Goal: Information Seeking & Learning: Learn about a topic

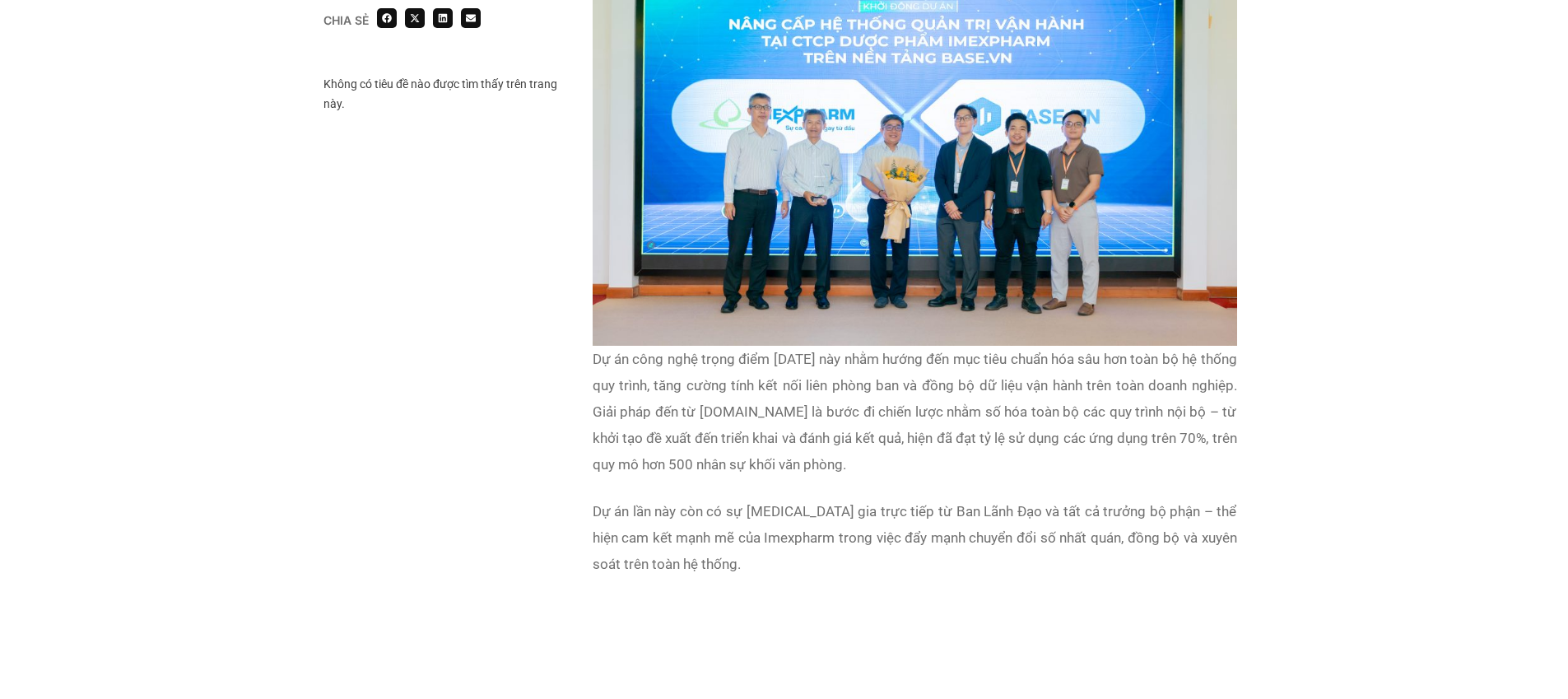
scroll to position [1472, 0]
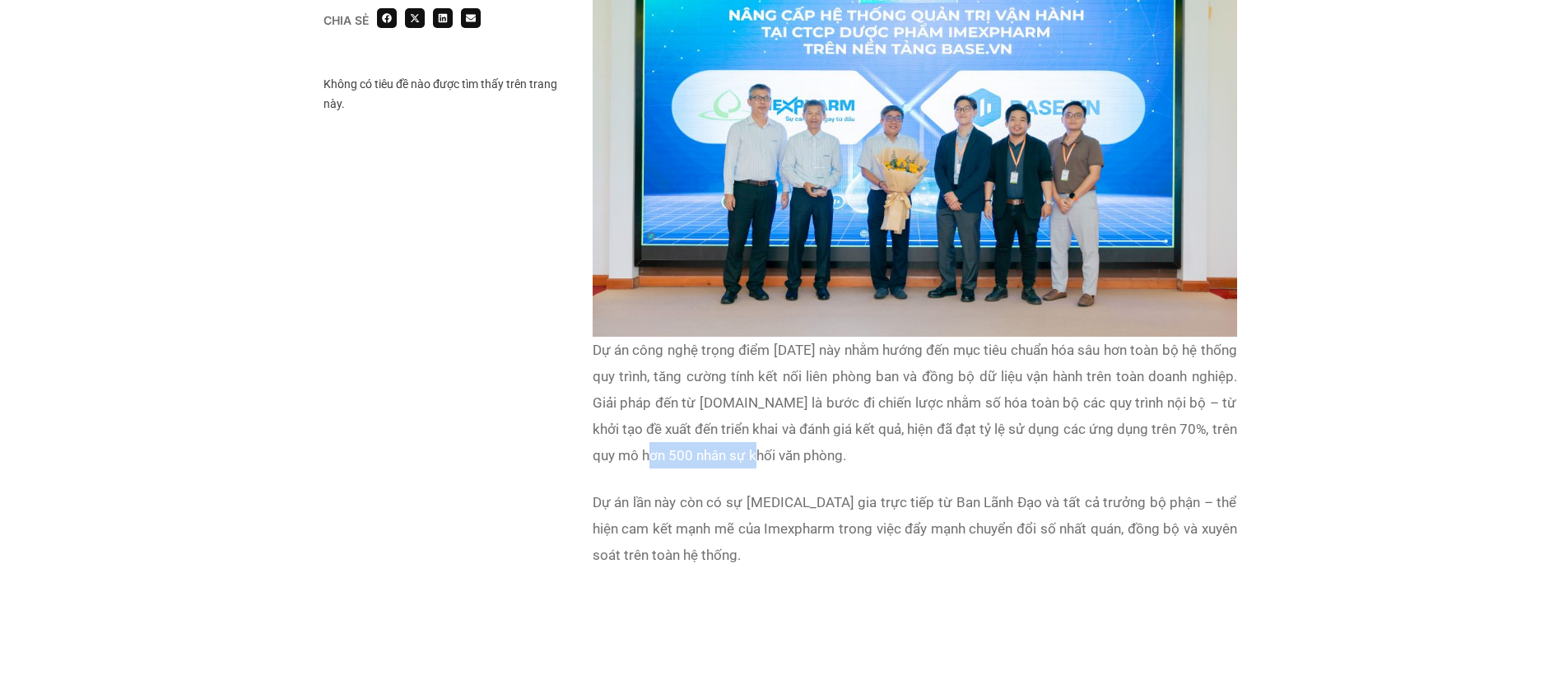
drag, startPoint x: 701, startPoint y: 420, endPoint x: 808, endPoint y: 426, distance: 107.2
click at [808, 426] on p "Dự án công nghệ trọng điểm [DATE] này nhằm hướng đến mục tiêu chuẩn hóa sâu hơn…" at bounding box center [914, 402] width 644 height 132
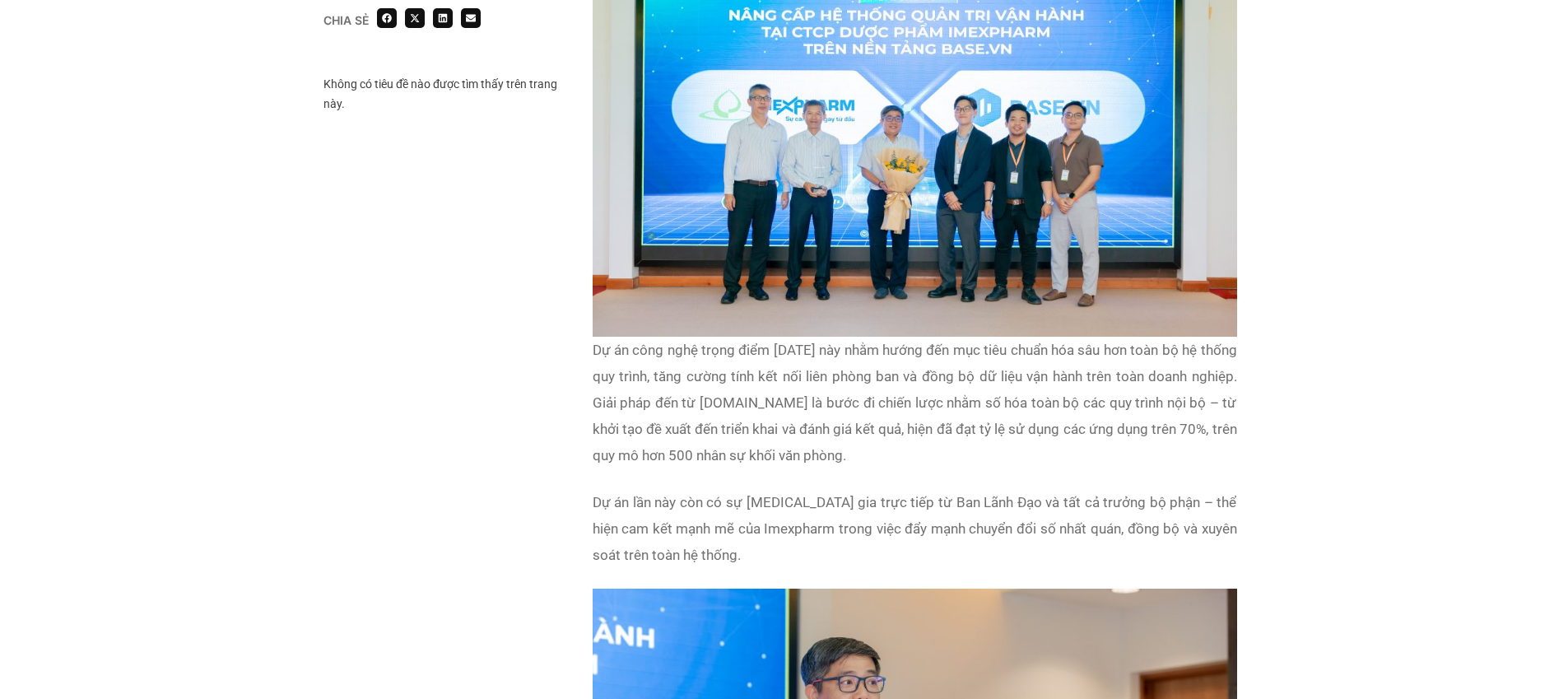
click at [939, 413] on p "Dự án công nghệ trọng điểm [DATE] này nhằm hướng đến mục tiêu chuẩn hóa sâu hơn…" at bounding box center [914, 402] width 644 height 132
click at [614, 403] on p "Dự án công nghệ trọng điểm [DATE] này nhằm hướng đến mục tiêu chuẩn hóa sâu hơn…" at bounding box center [914, 402] width 644 height 132
click at [665, 403] on p "Dự án công nghệ trọng điểm [DATE] này nhằm hướng đến mục tiêu chuẩn hóa sâu hơn…" at bounding box center [914, 402] width 644 height 132
drag, startPoint x: 724, startPoint y: 403, endPoint x: 941, endPoint y: 402, distance: 217.0
click at [938, 402] on p "Dự án công nghệ trọng điểm [DATE] này nhằm hướng đến mục tiêu chuẩn hóa sâu hơn…" at bounding box center [914, 402] width 644 height 132
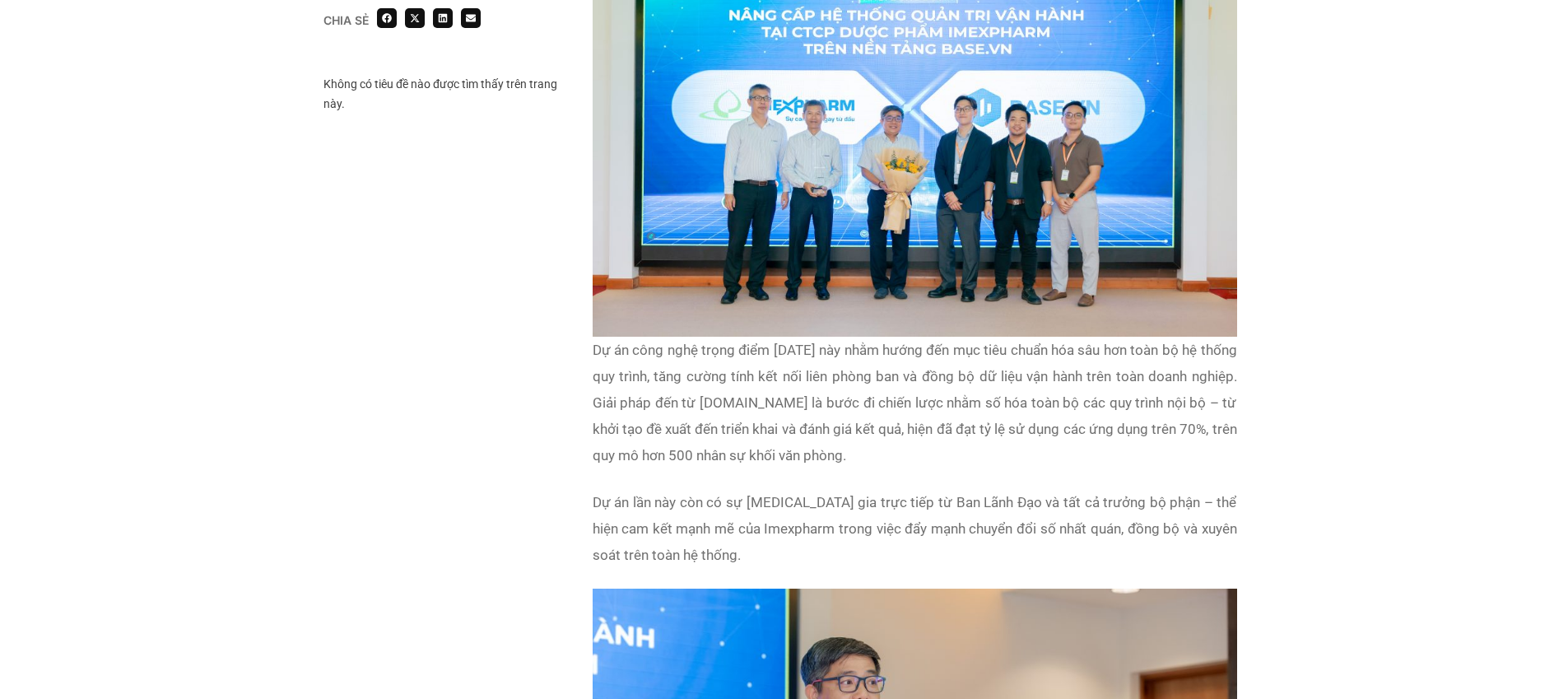
click at [1037, 407] on p "Dự án công nghệ trọng điểm [DATE] này nhằm hướng đến mục tiêu chuẩn hóa sâu hơn…" at bounding box center [914, 402] width 644 height 132
drag, startPoint x: 1128, startPoint y: 408, endPoint x: 1254, endPoint y: 409, distance: 126.0
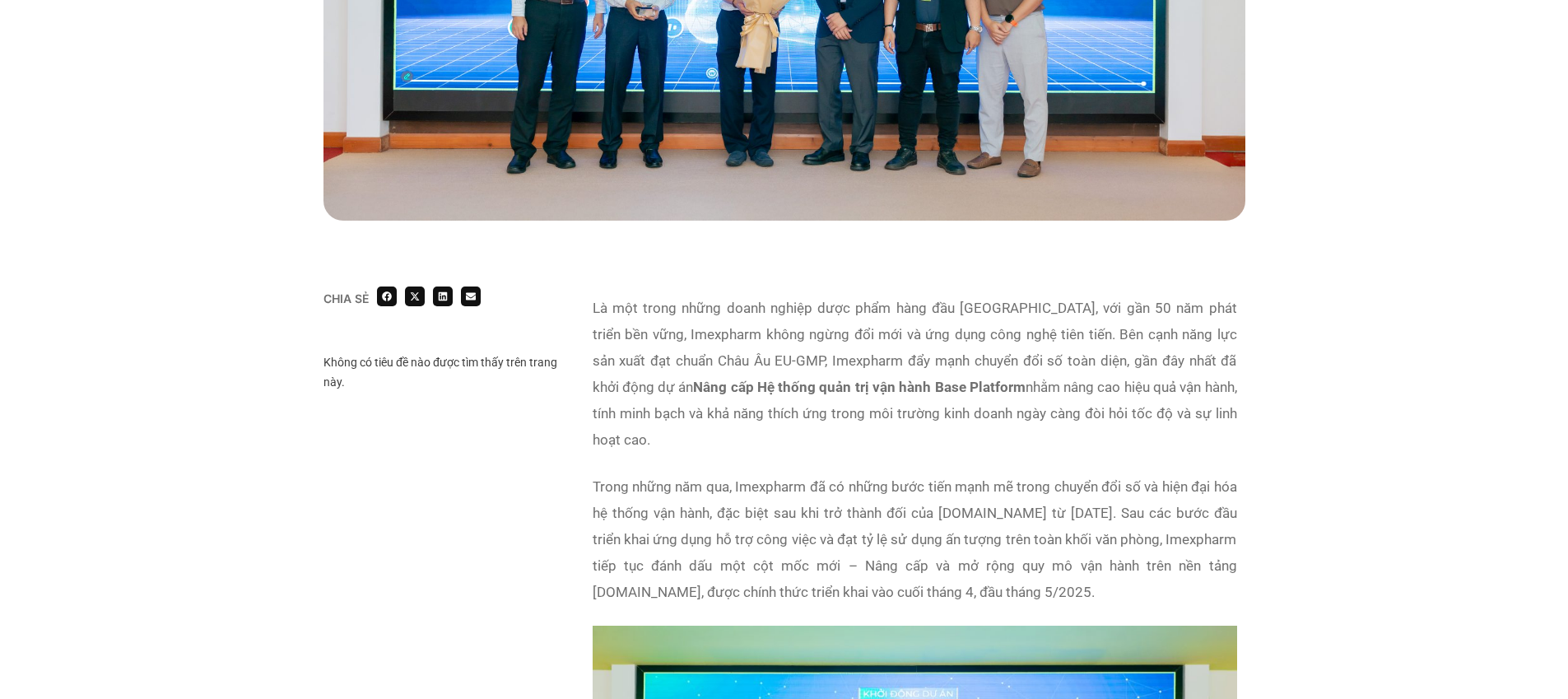
scroll to position [942, 0]
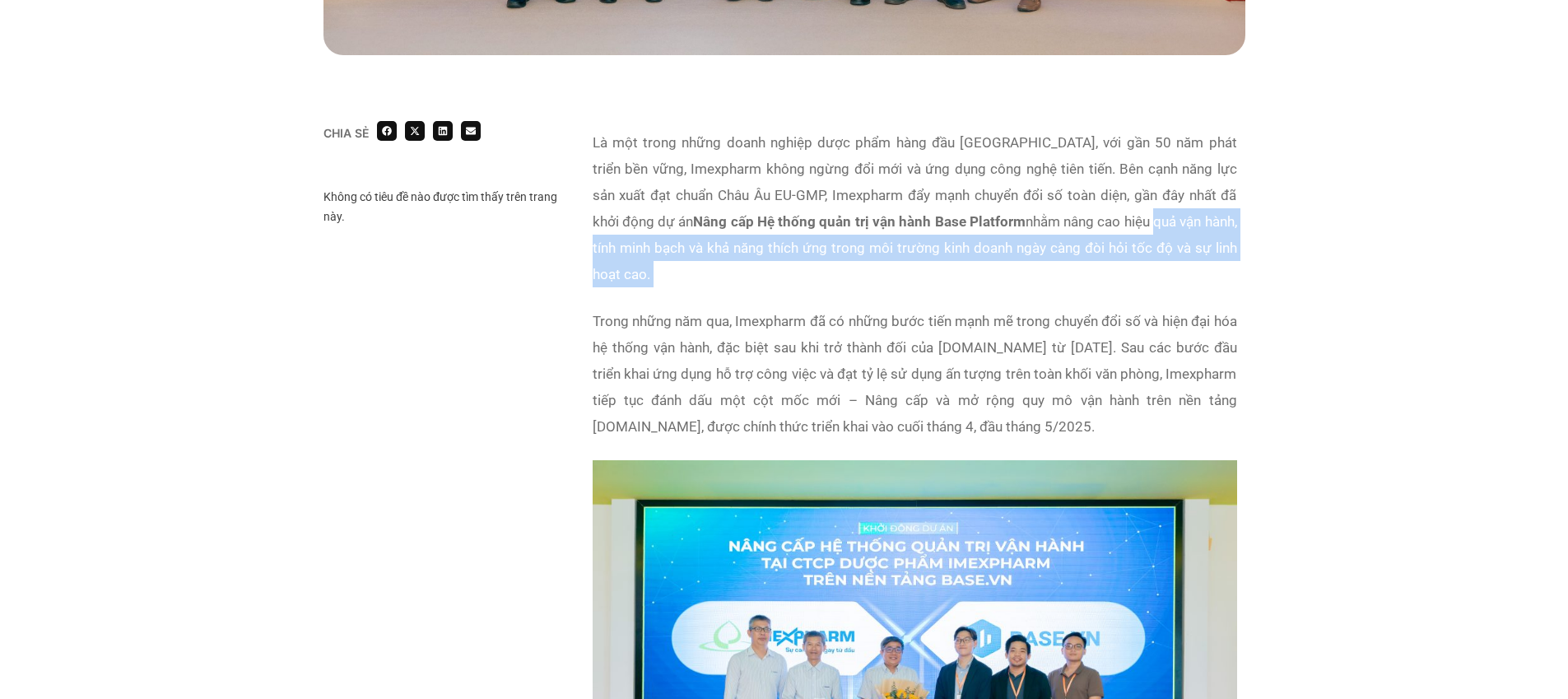
drag, startPoint x: 1082, startPoint y: 220, endPoint x: 1103, endPoint y: 267, distance: 51.5
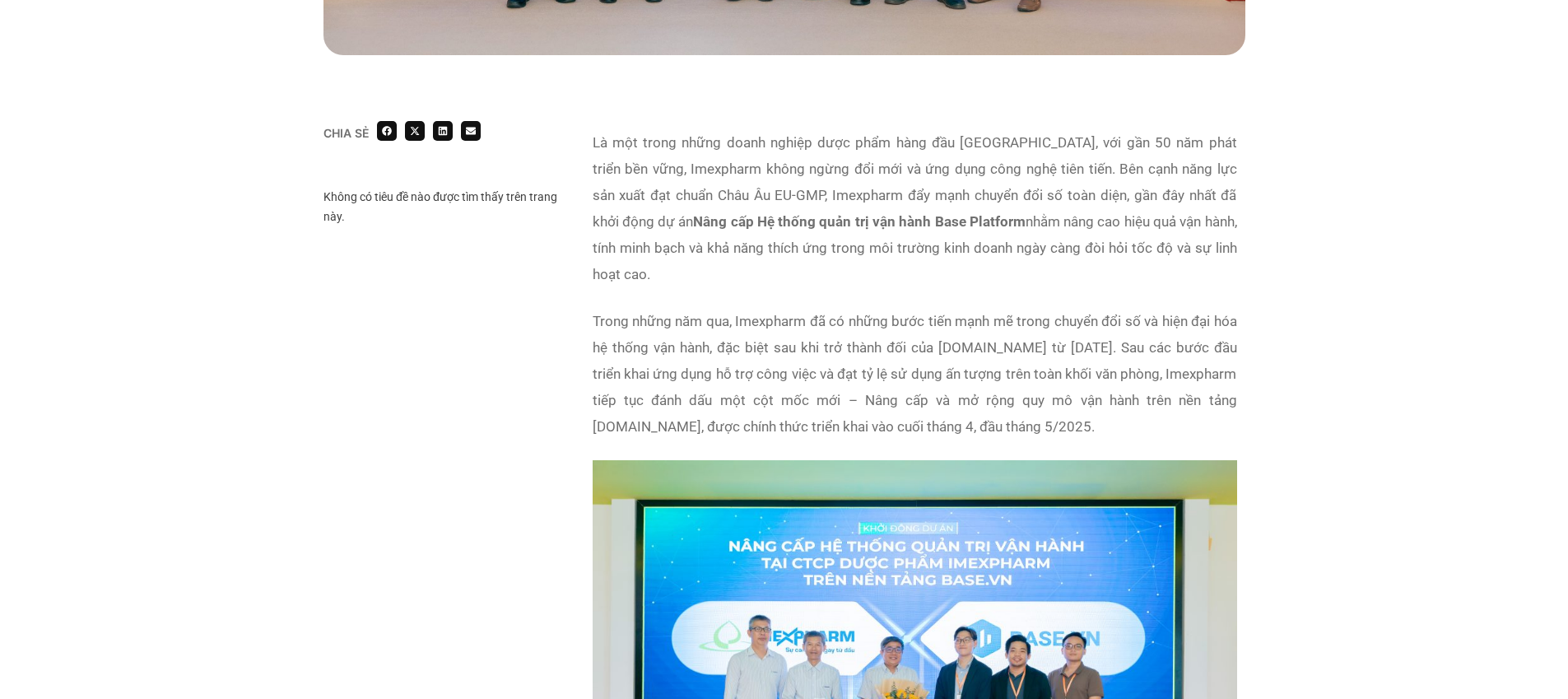
click at [1026, 308] on p "Trong những năm qua, Imexpharm đã có những bước tiến mạnh mẽ trong chuyển đổi s…" at bounding box center [914, 373] width 644 height 132
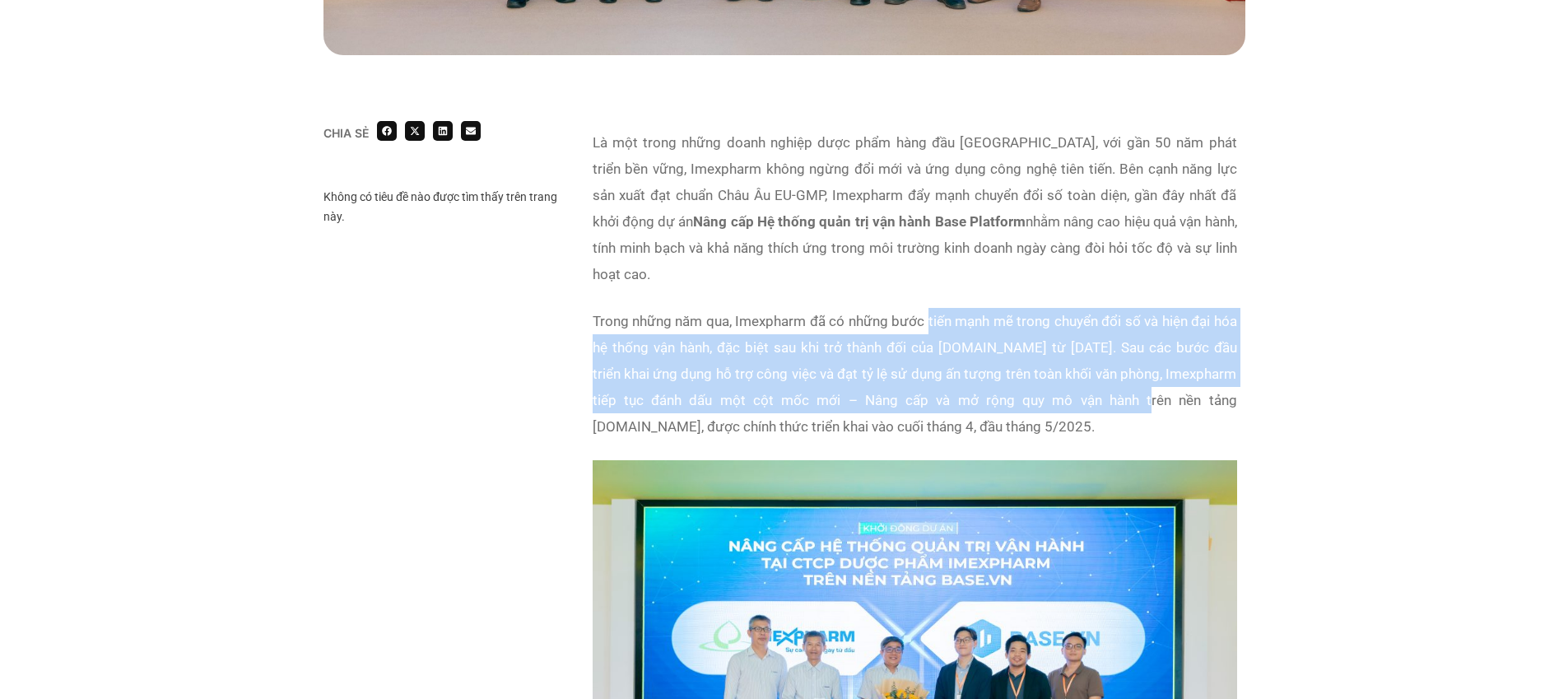
drag, startPoint x: 993, startPoint y: 322, endPoint x: 1056, endPoint y: 372, distance: 80.4
click at [1056, 372] on p "Trong những năm qua, Imexpharm đã có những bước tiến mạnh mẽ trong chuyển đổi s…" at bounding box center [914, 373] width 644 height 132
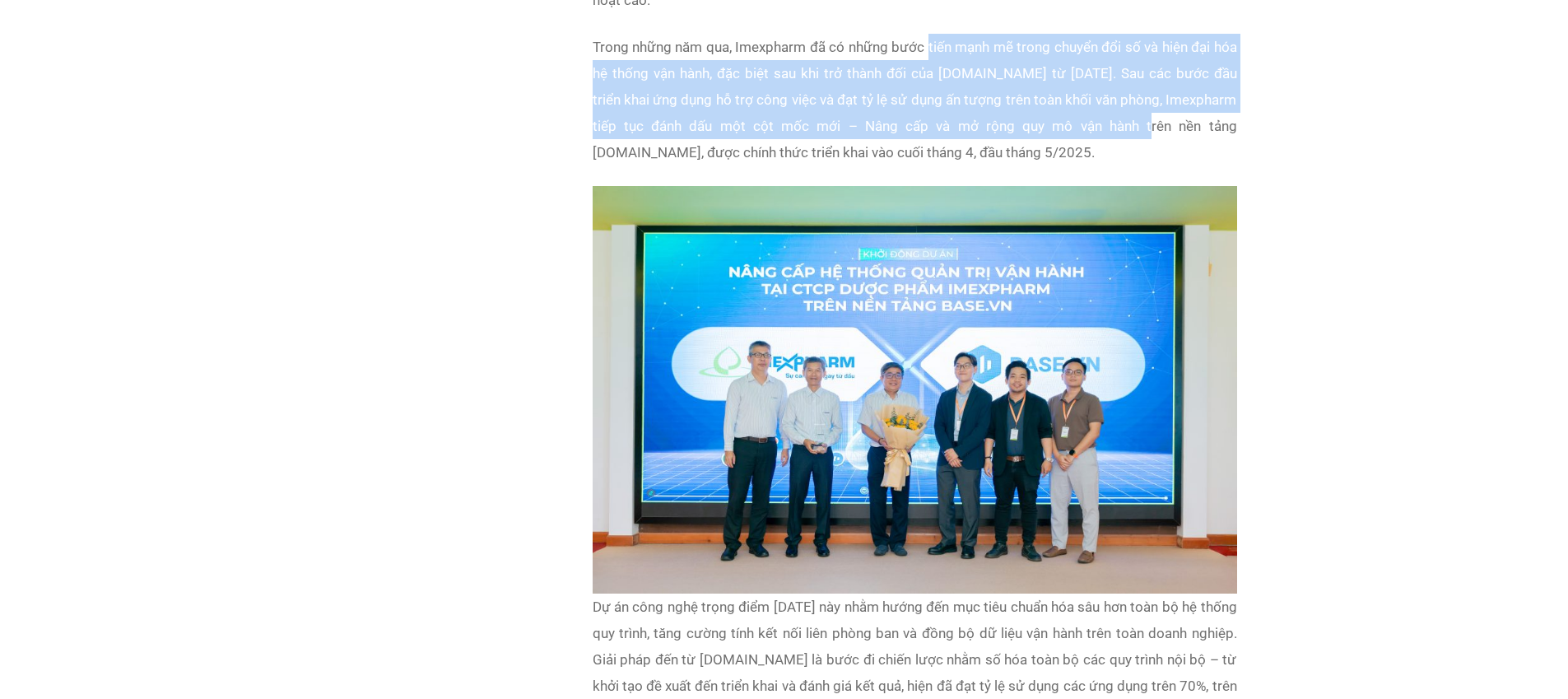
scroll to position [1279, 0]
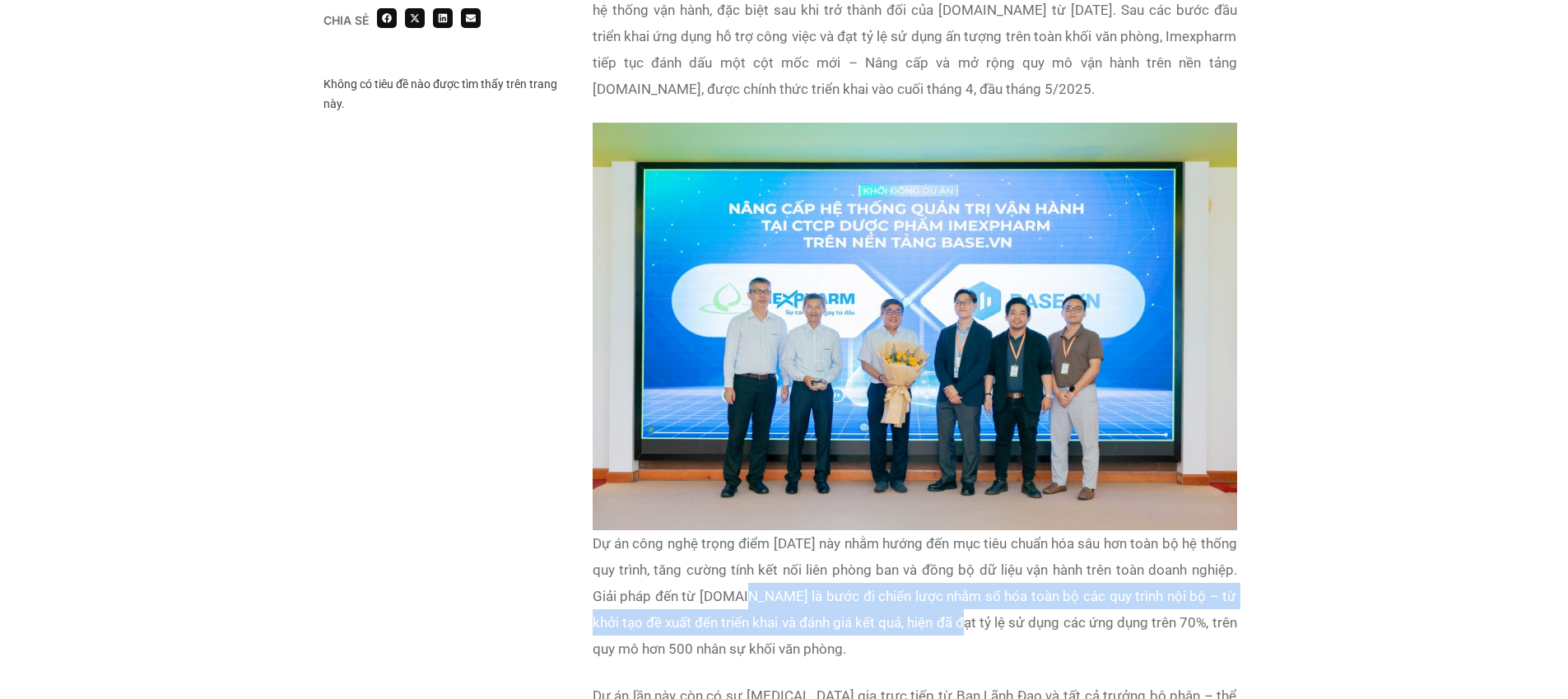
drag, startPoint x: 782, startPoint y: 570, endPoint x: 1005, endPoint y: 608, distance: 226.2
click at [1005, 607] on p "Dự án công nghệ trọng điểm [DATE] này nhằm hướng đến mục tiêu chuẩn hóa sâu hơn…" at bounding box center [914, 596] width 644 height 132
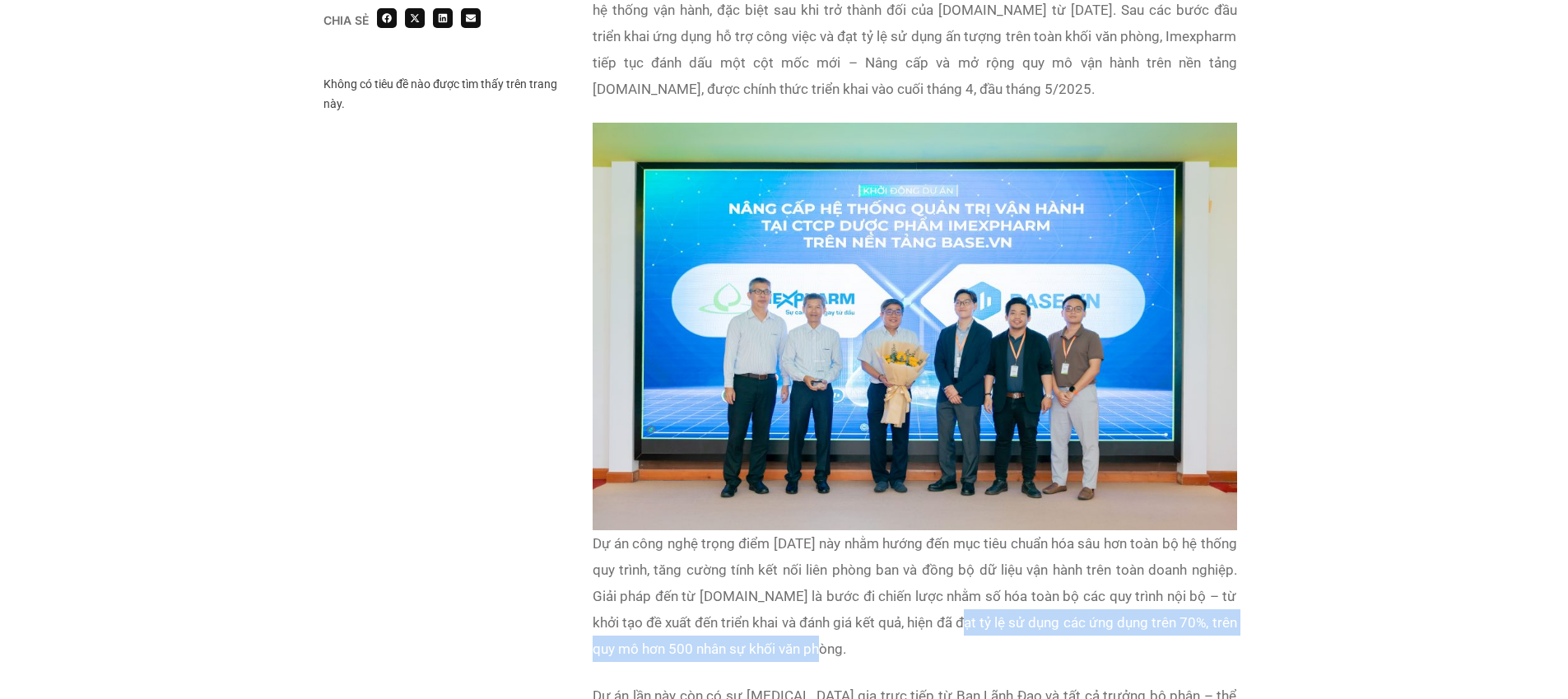
drag, startPoint x: 1005, startPoint y: 608, endPoint x: 1036, endPoint y: 617, distance: 32.3
click at [1019, 612] on p "Dự án công nghệ trọng điểm [DATE] này nhằm hướng đến mục tiêu chuẩn hóa sâu hơn…" at bounding box center [914, 596] width 644 height 132
click at [1036, 617] on p "Dự án công nghệ trọng điểm [DATE] này nhằm hướng đến mục tiêu chuẩn hóa sâu hơn…" at bounding box center [914, 596] width 644 height 132
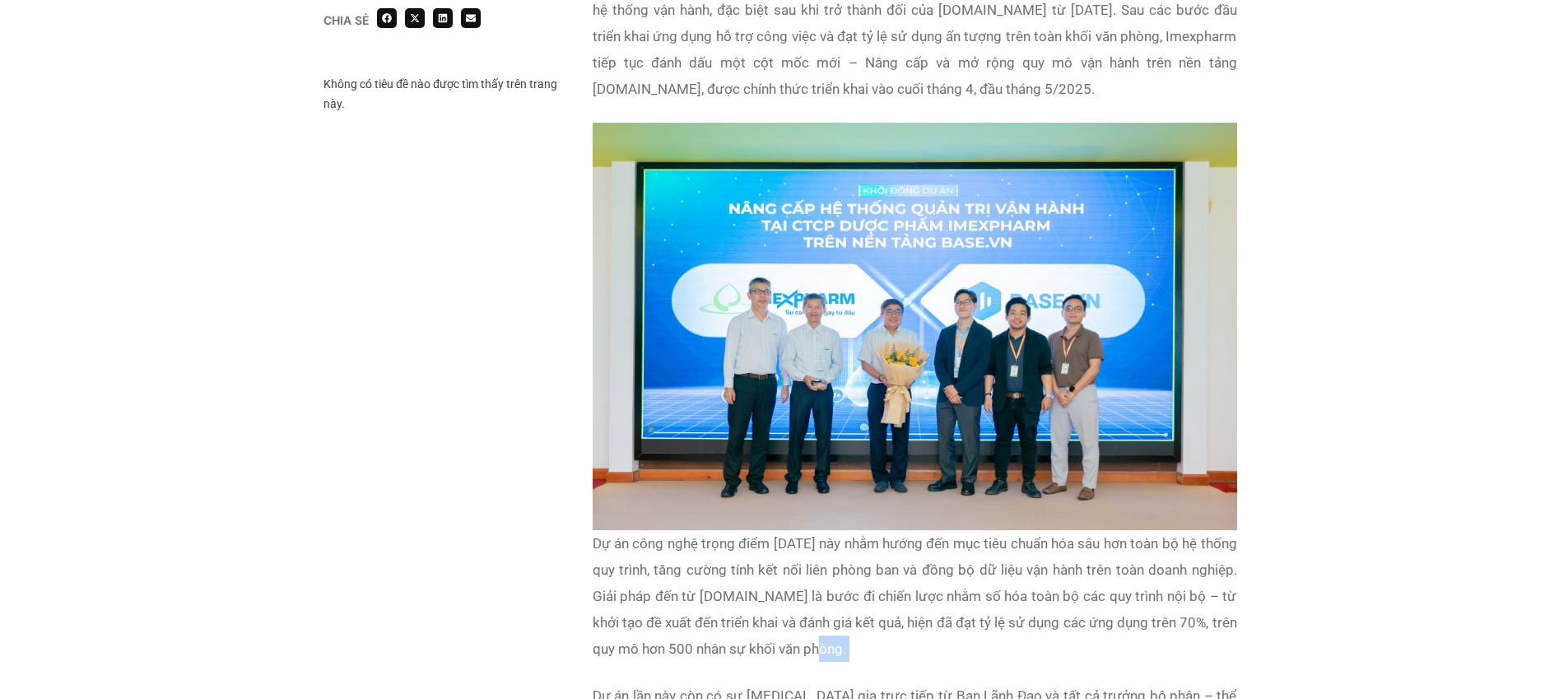
drag, startPoint x: 1036, startPoint y: 617, endPoint x: 1014, endPoint y: 614, distance: 22.2
click at [1036, 617] on p "Dự án công nghệ trọng điểm [DATE] này nhằm hướng đến mục tiêu chuẩn hóa sâu hơn…" at bounding box center [914, 596] width 644 height 132
click at [1149, 571] on p "Dự án công nghệ trọng điểm [DATE] này nhằm hướng đến mục tiêu chuẩn hóa sâu hơn…" at bounding box center [914, 596] width 644 height 132
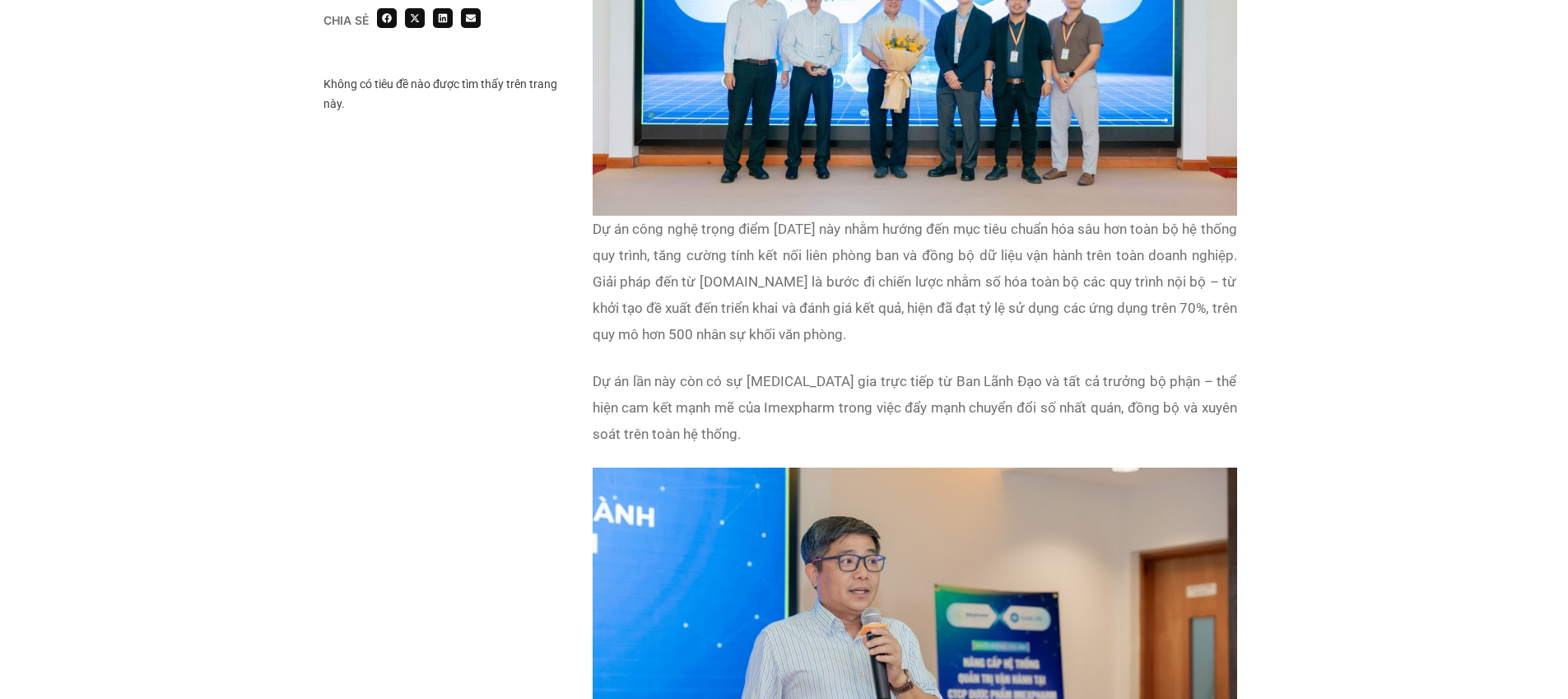
scroll to position [2318, 0]
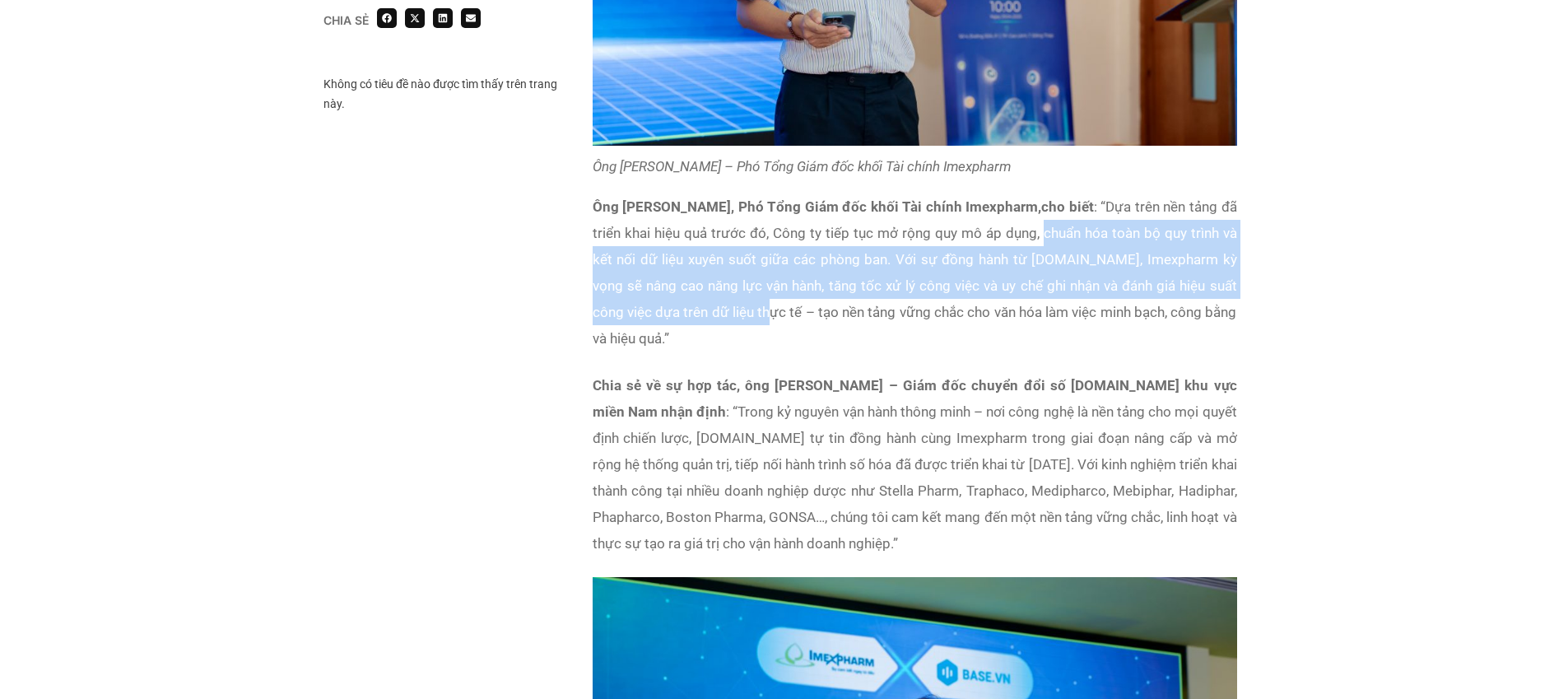
drag, startPoint x: 1044, startPoint y: 209, endPoint x: 744, endPoint y: 293, distance: 311.5
click at [744, 293] on p "Ông [PERSON_NAME], Phó Tổng Giám đốc khối Tài chính Imexpharm, cho biết : “Dựa …" at bounding box center [914, 272] width 644 height 158
copy p "chuẩn hóa toàn bộ quy trình và kết nối dữ liệu xuyên suốt giữa các phòng ban. V…"
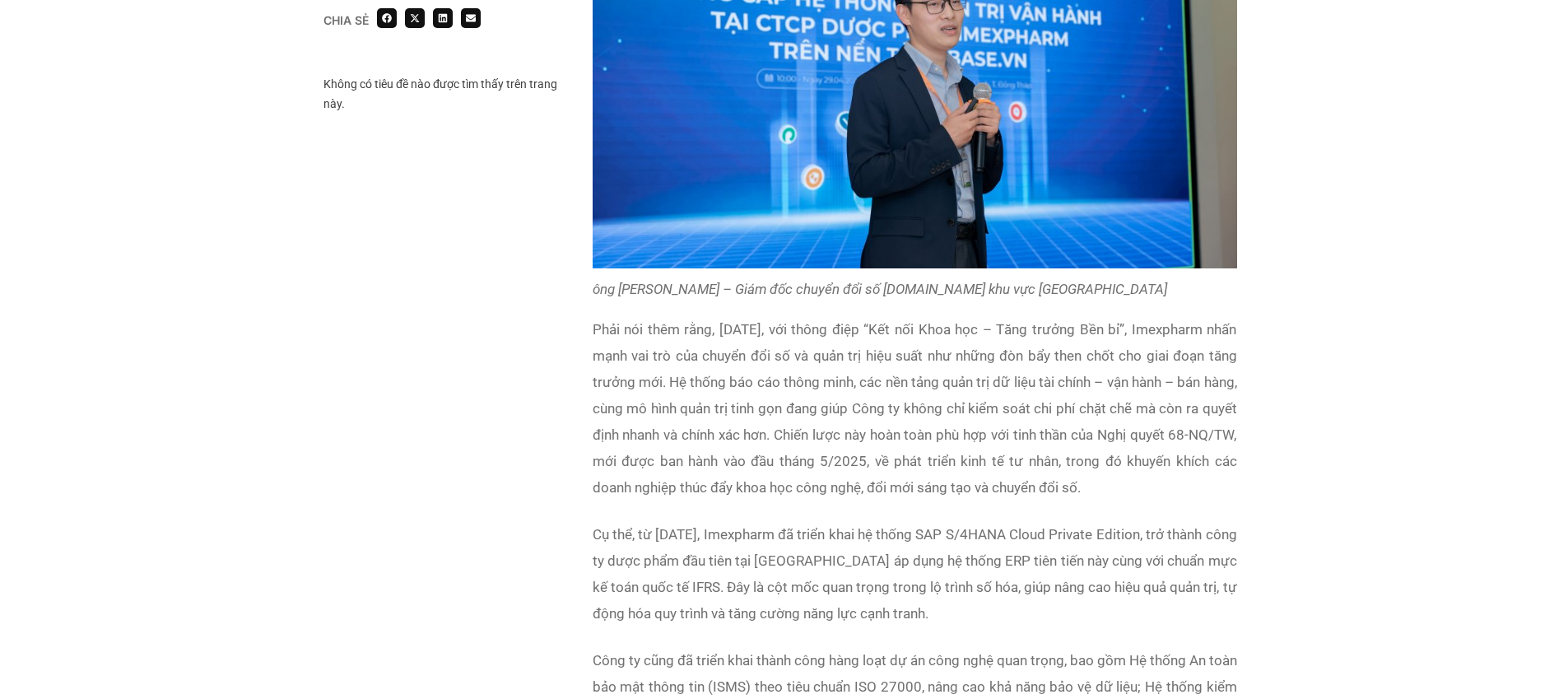
scroll to position [3219, 0]
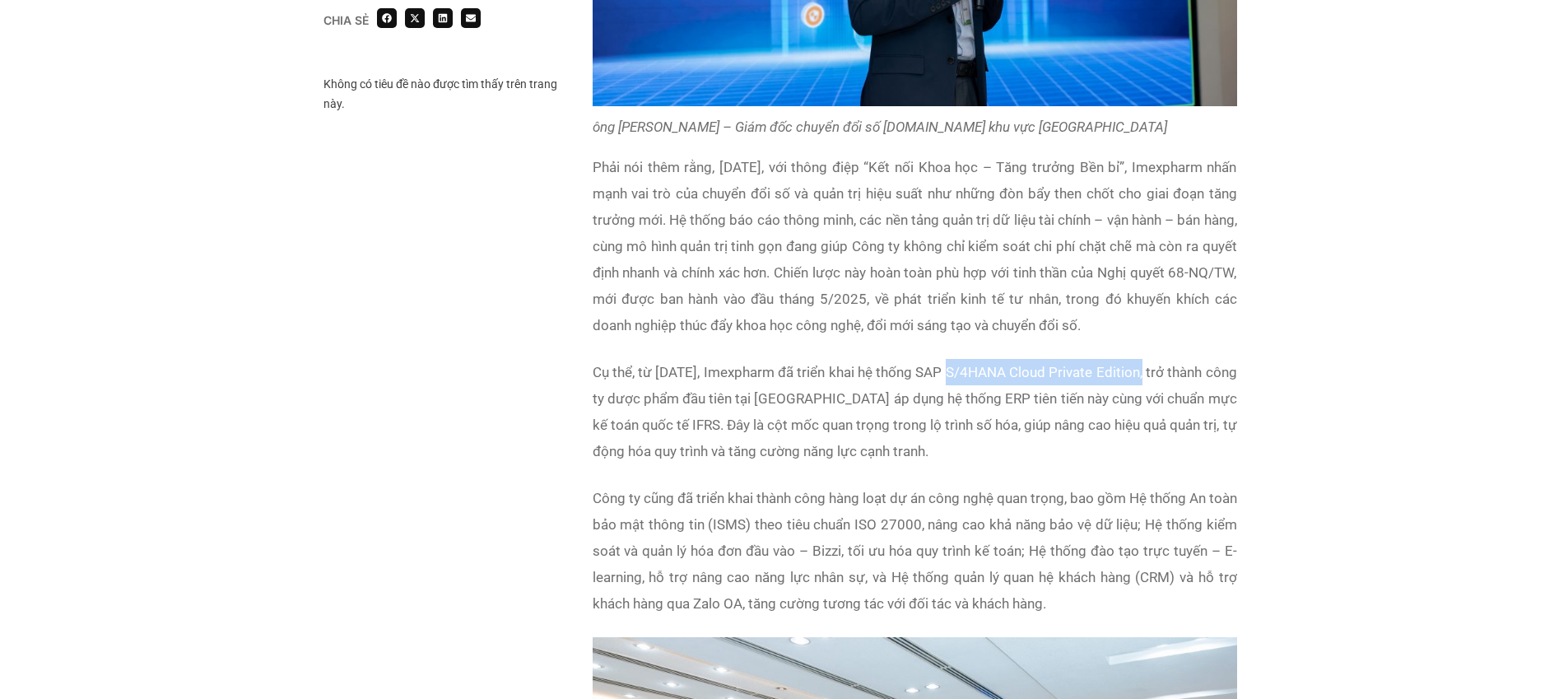
drag, startPoint x: 965, startPoint y: 346, endPoint x: 1174, endPoint y: 346, distance: 209.0
click at [1174, 359] on p "Cụ thể, từ [DATE], Imexpharm đã triển khai hệ thống SAP S/4HANA Cloud Private E…" at bounding box center [914, 411] width 644 height 105
click at [868, 377] on p "Cụ thể, từ [DATE], Imexpharm đã triển khai hệ thống SAP S/4HANA Cloud Private E…" at bounding box center [914, 411] width 644 height 105
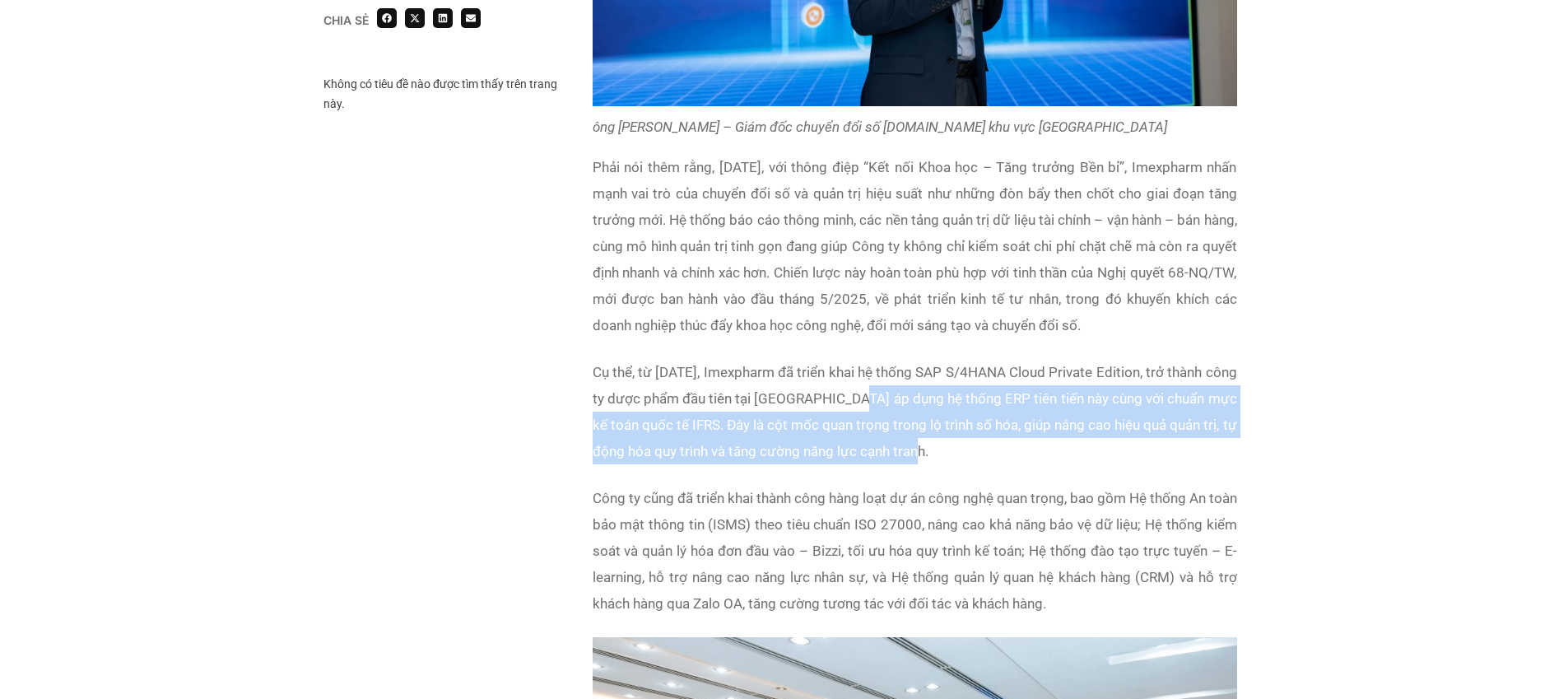
drag, startPoint x: 886, startPoint y: 372, endPoint x: 1131, endPoint y: 422, distance: 250.0
click at [1131, 422] on p "Cụ thể, từ [DATE], Imexpharm đã triển khai hệ thống SAP S/4HANA Cloud Private E…" at bounding box center [914, 411] width 644 height 105
click at [792, 432] on p "Cụ thể, từ [DATE], Imexpharm đã triển khai hệ thống SAP S/4HANA Cloud Private E…" at bounding box center [914, 411] width 644 height 105
